Goal: Task Accomplishment & Management: Manage account settings

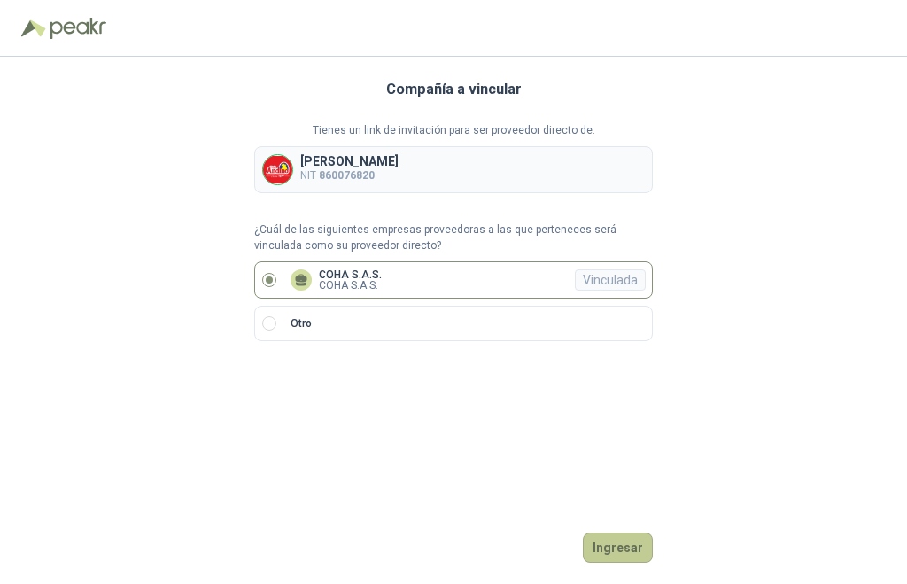
click at [611, 551] on button "Ingresar" at bounding box center [618, 547] width 70 height 30
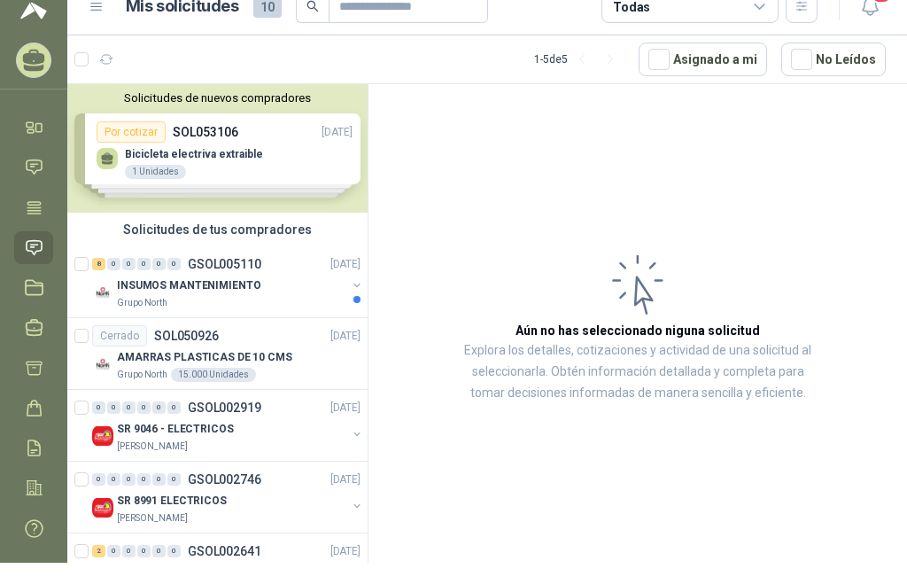
scroll to position [31, 0]
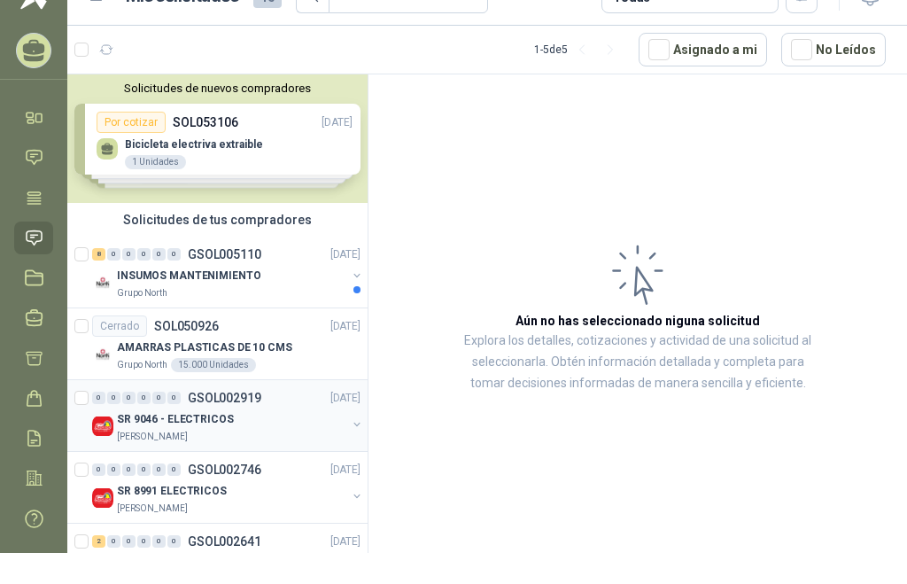
click at [113, 418] on div "SR 9046 - ELECTRICOS Pollo [PERSON_NAME]" at bounding box center [228, 425] width 272 height 35
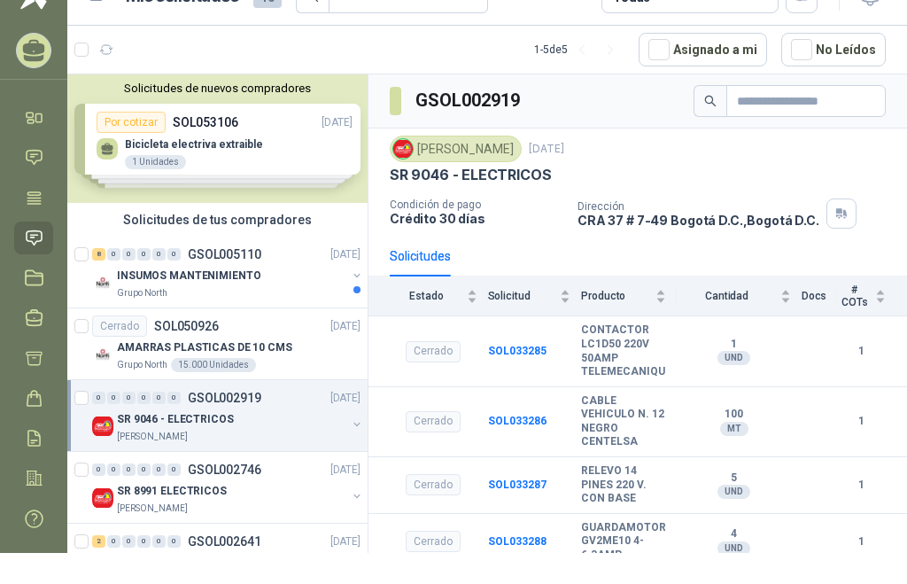
click at [285, 138] on div "Solicitudes de nuevos compradores Por cotizar SOL053106 [DATE] Bicicleta electr…" at bounding box center [217, 138] width 300 height 128
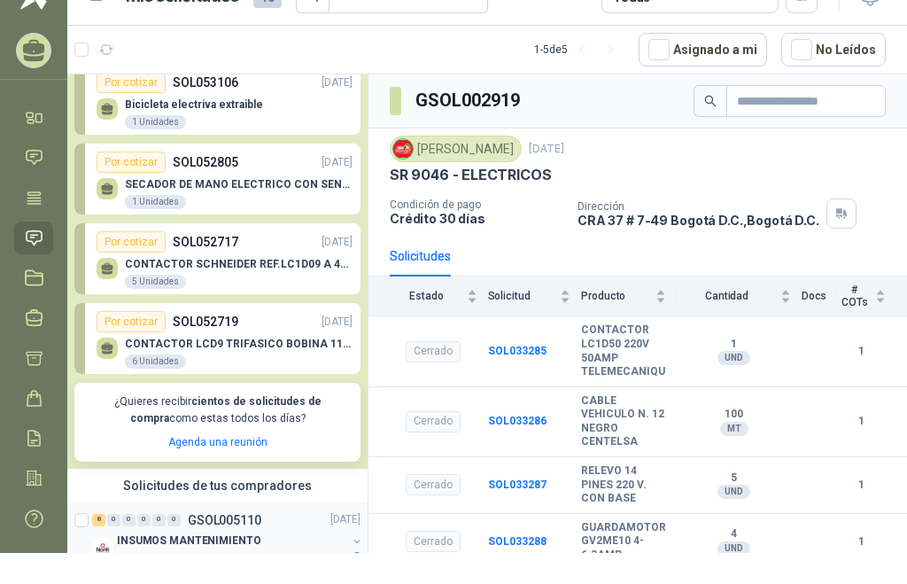
scroll to position [27, 0]
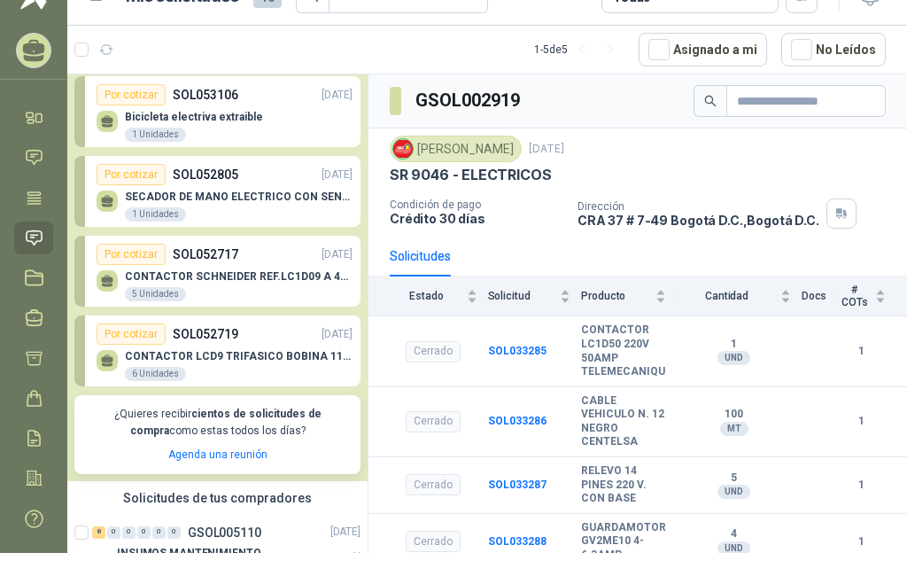
click at [220, 276] on p "CONTACTOR SCHNEIDER REF.LC1D09 A 440V AC" at bounding box center [239, 276] width 228 height 12
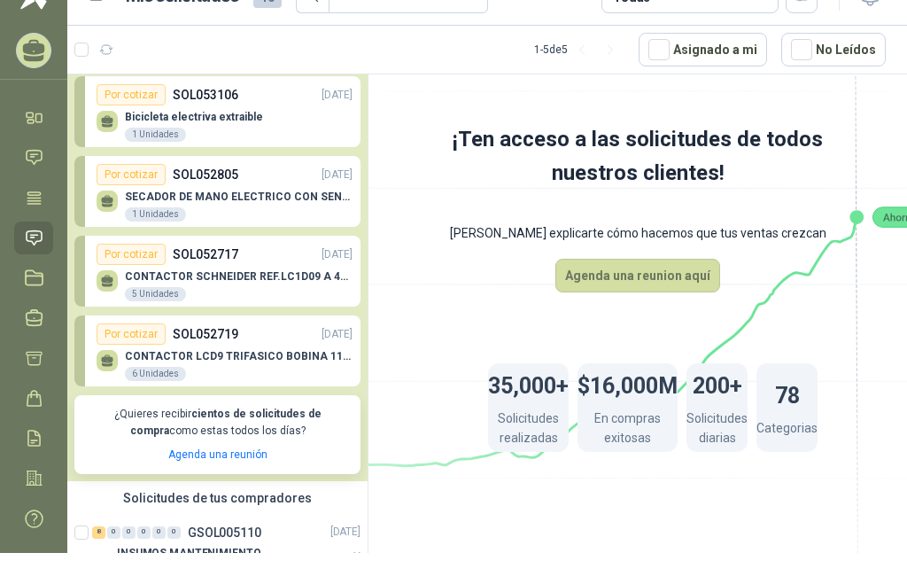
click at [140, 251] on div "Por cotizar" at bounding box center [131, 254] width 69 height 21
click at [129, 330] on div "Por cotizar" at bounding box center [131, 333] width 69 height 21
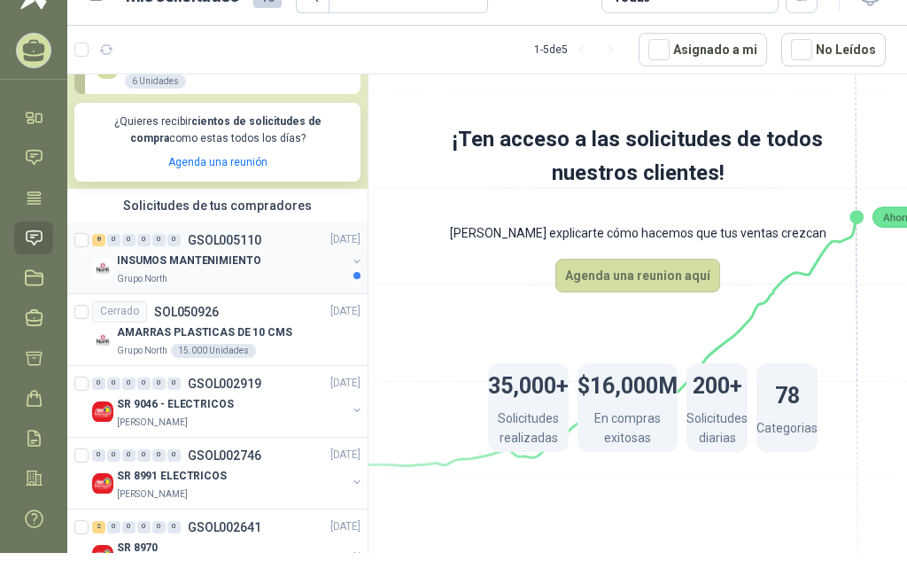
scroll to position [366, 0]
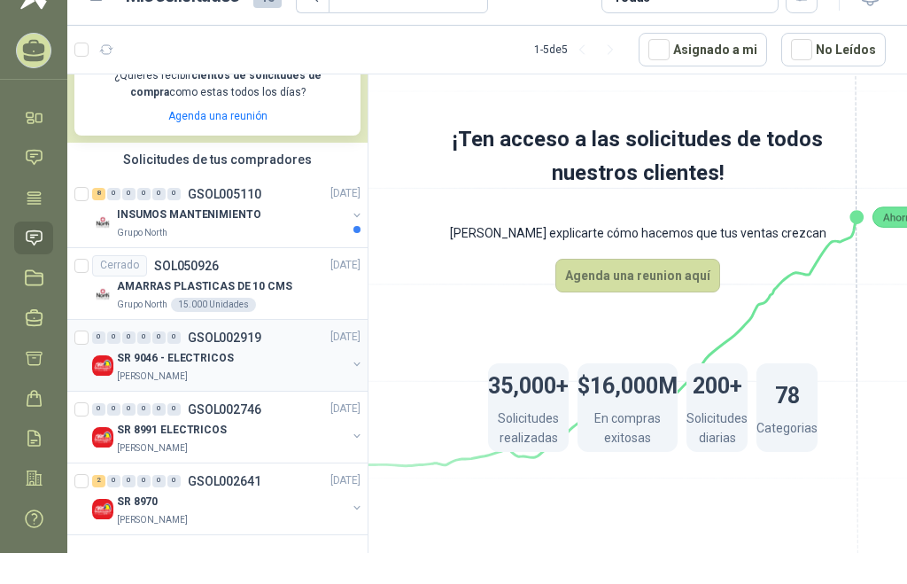
click at [148, 353] on p "SR 9046 - ELECTRICOS" at bounding box center [175, 358] width 117 height 17
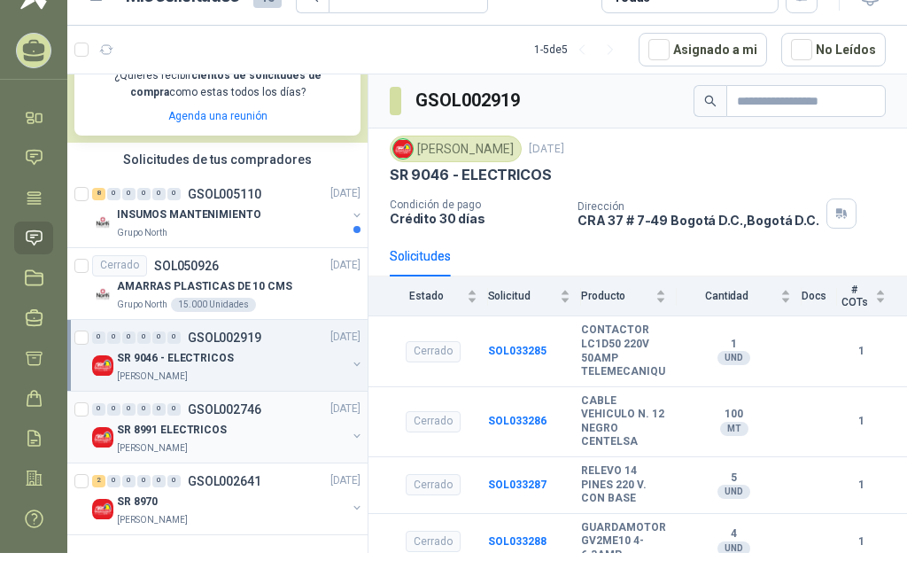
click at [151, 426] on p "SR 8991 ELECTRICOS" at bounding box center [172, 430] width 110 height 17
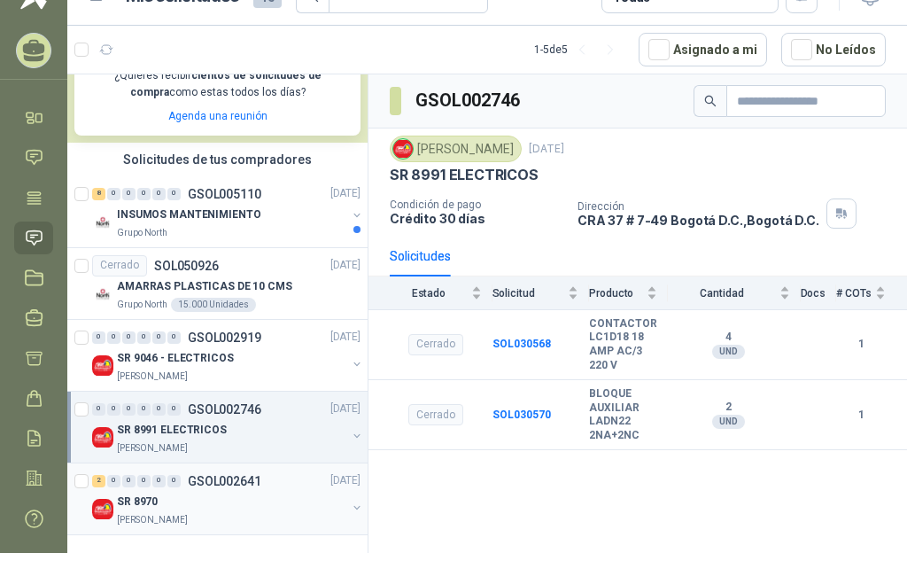
click at [155, 493] on p "SR 8970" at bounding box center [137, 501] width 41 height 17
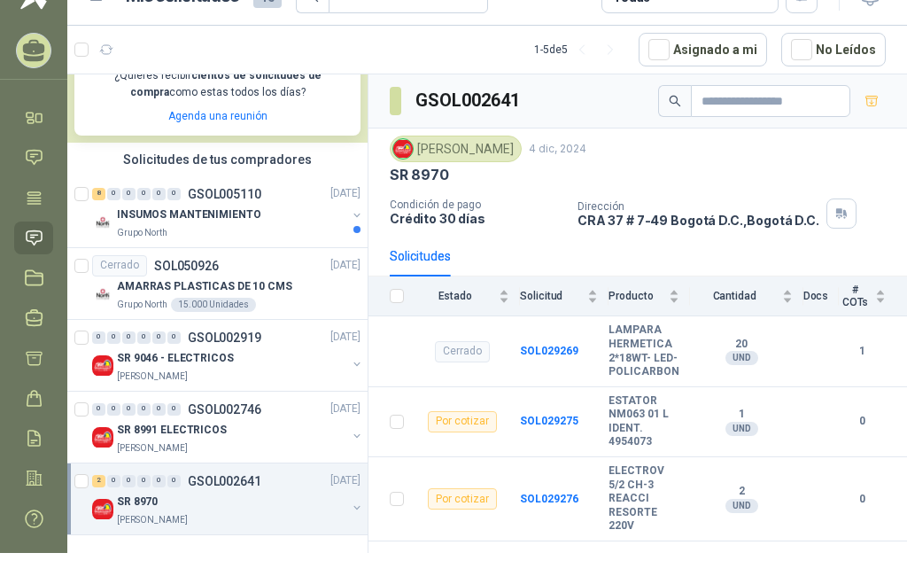
click at [350, 502] on button "button" at bounding box center [357, 508] width 14 height 14
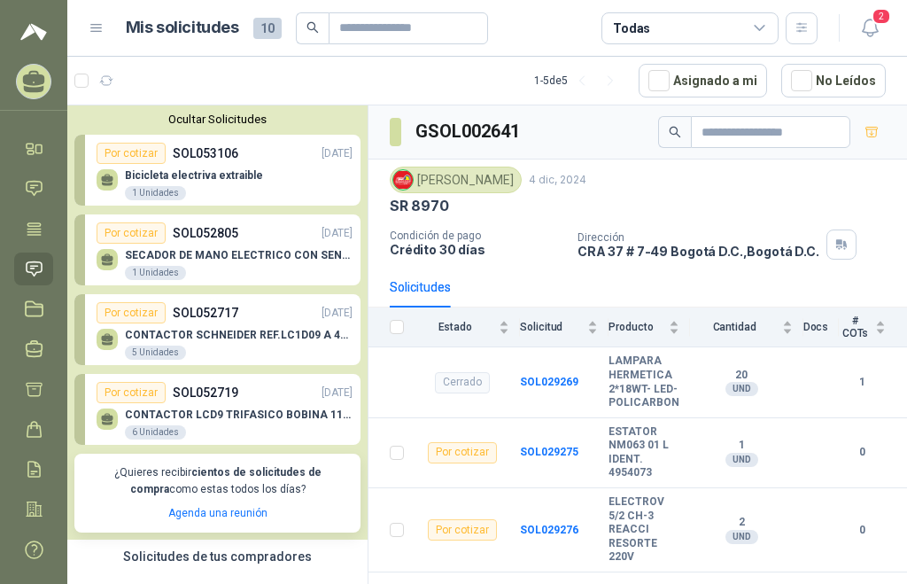
click at [178, 344] on div "CONTACTOR [PERSON_NAME] REF.LC1D09 A 440V [DATE] Unidades" at bounding box center [239, 345] width 228 height 32
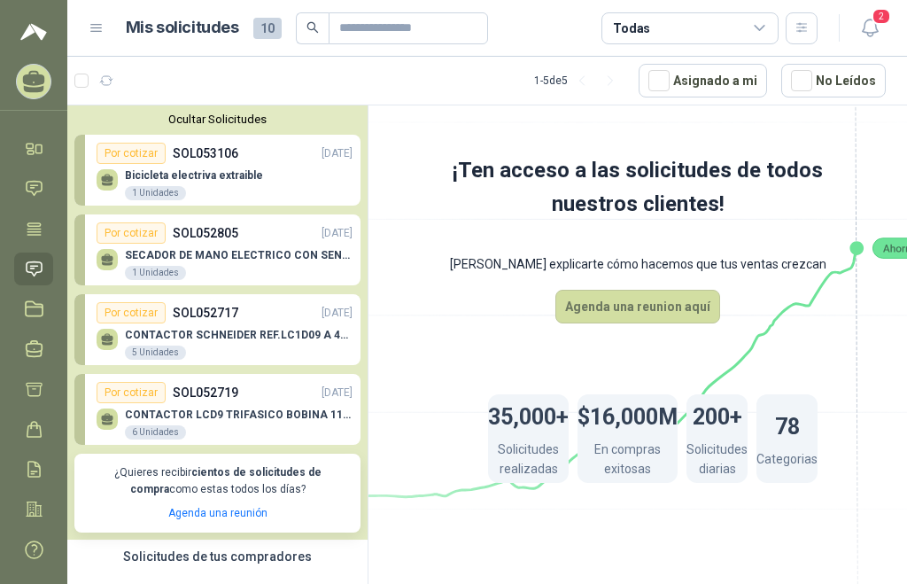
click at [154, 339] on p "CONTACTOR SCHNEIDER REF.LC1D09 A 440V AC" at bounding box center [239, 335] width 228 height 12
click at [120, 308] on div "Por cotizar" at bounding box center [131, 312] width 69 height 21
